Goal: Connect with others: Establish contact or relationships with other users

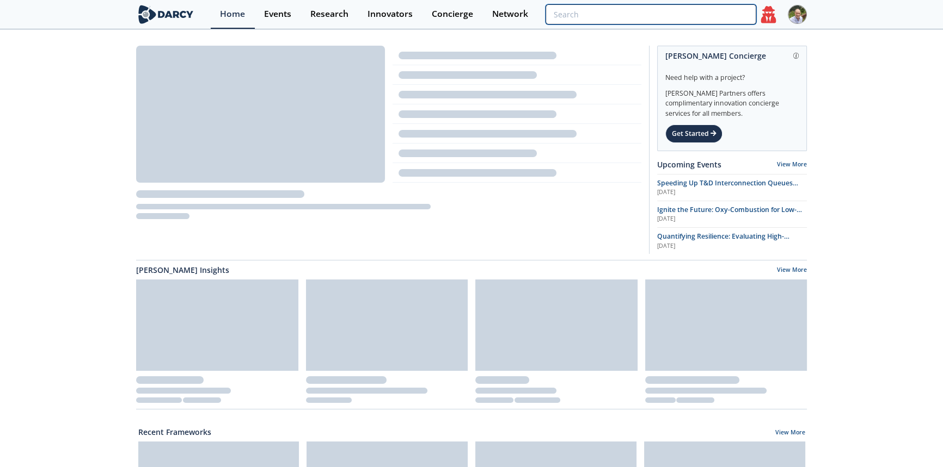
click at [698, 15] on input "search" at bounding box center [650, 14] width 211 height 20
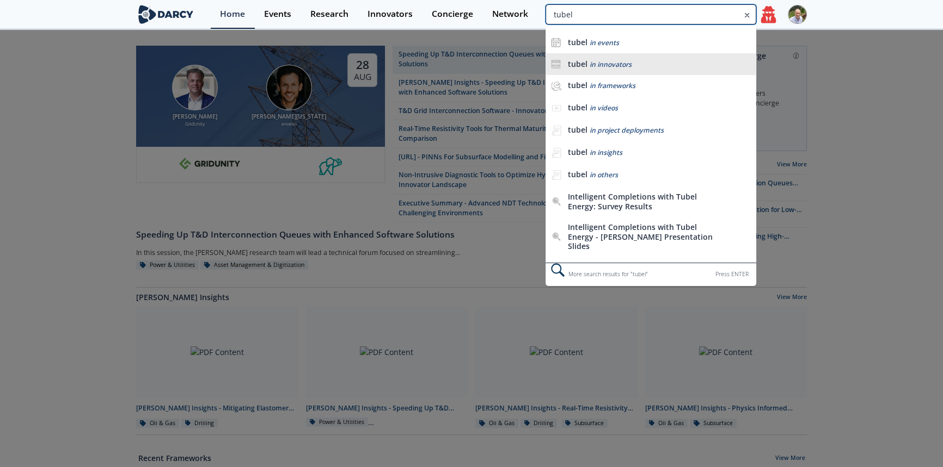
type input "tubel"
click at [577, 59] on b "tubel" at bounding box center [578, 64] width 20 height 10
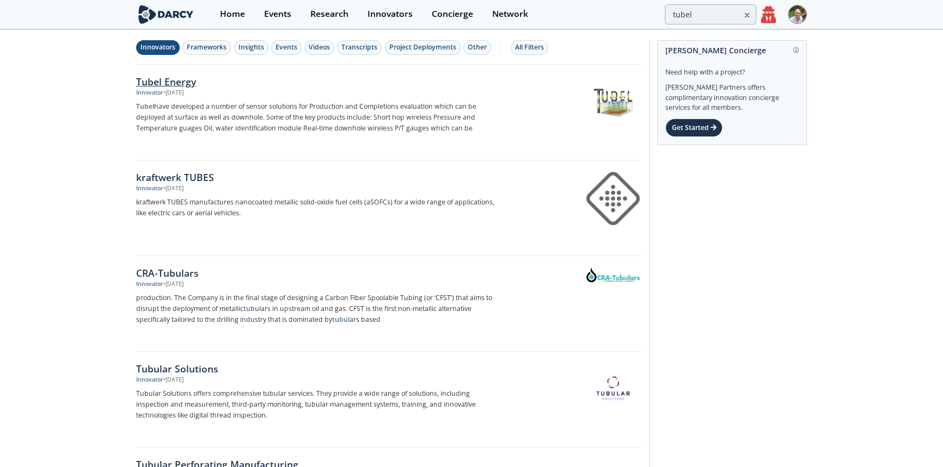
click at [171, 82] on div "Tubel Energy" at bounding box center [316, 82] width 360 height 14
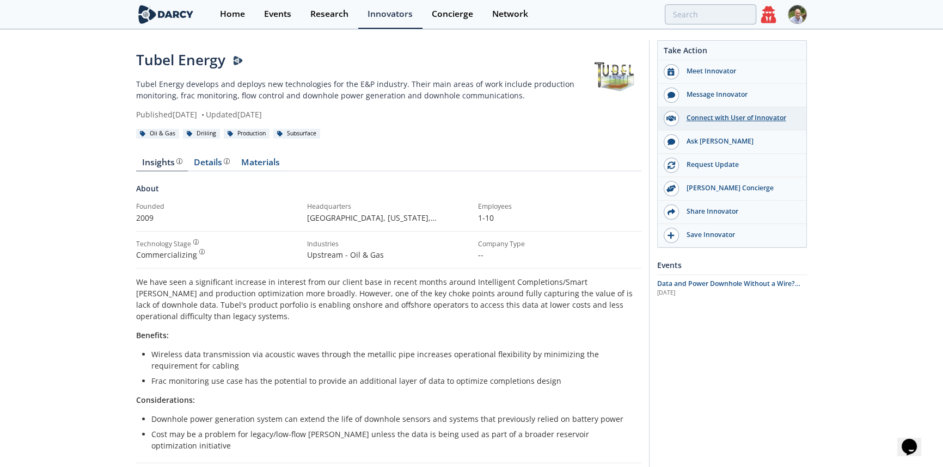
click at [732, 119] on div "Connect with User of Innovator" at bounding box center [740, 118] width 122 height 10
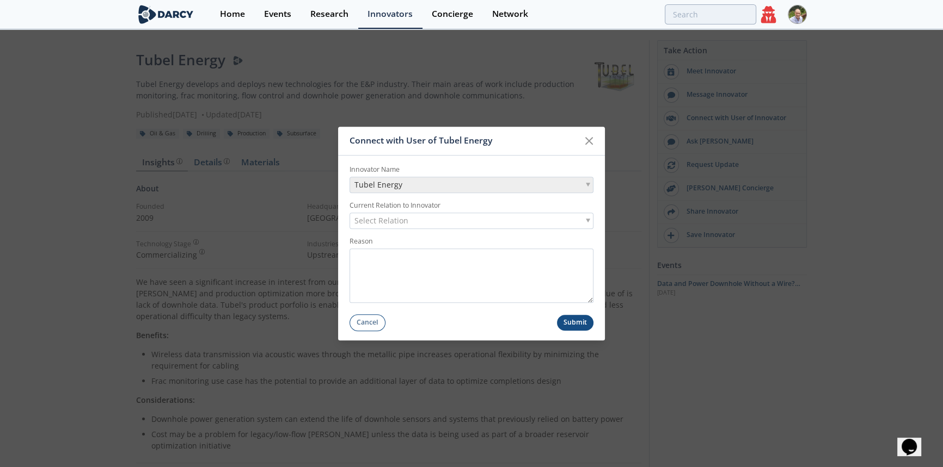
click at [588, 217] on div "Select Relation" at bounding box center [471, 221] width 244 height 16
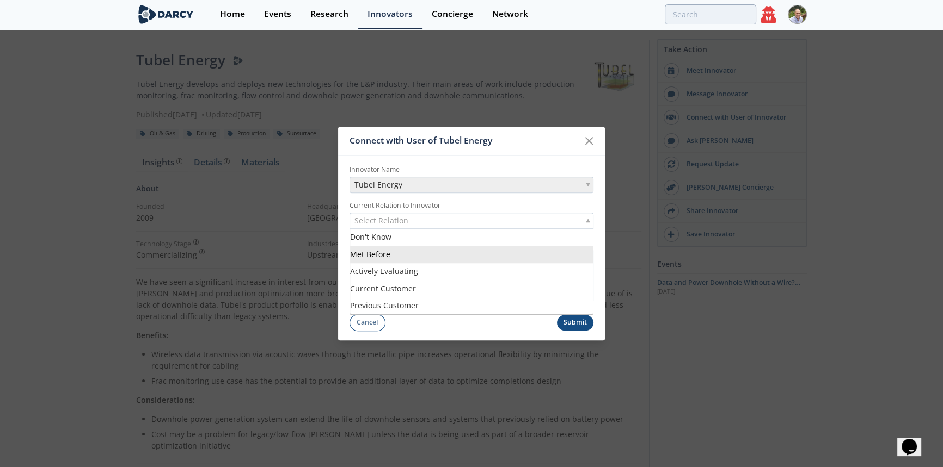
scroll to position [49, 0]
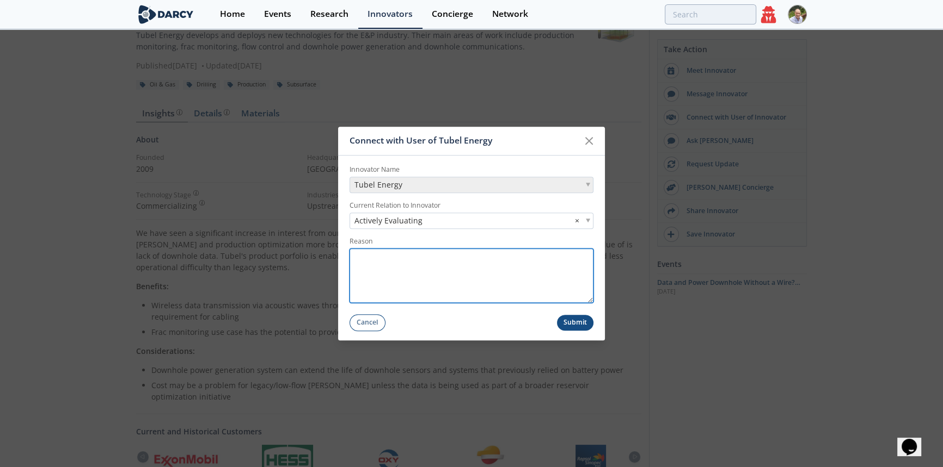
click at [419, 264] on textarea "Reason" at bounding box center [471, 276] width 244 height 54
